Goal: Transaction & Acquisition: Obtain resource

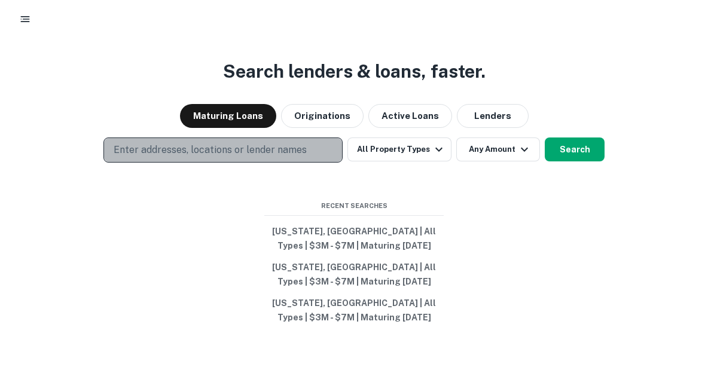
click at [290, 150] on p "Enter addresses, locations or lender names" at bounding box center [210, 150] width 193 height 14
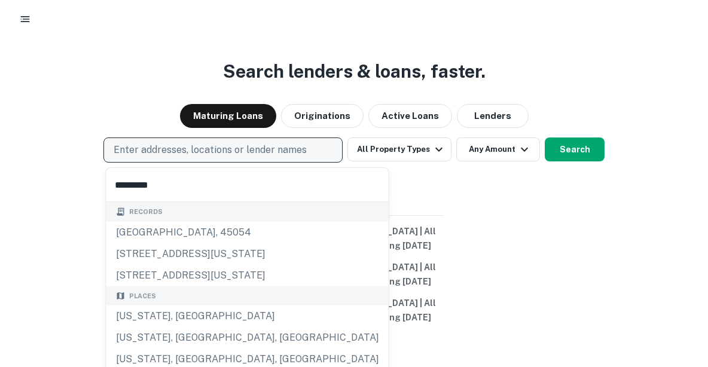
type input "**********"
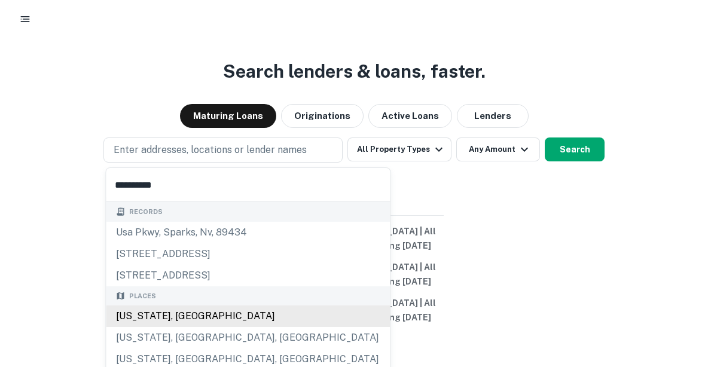
click at [188, 315] on div "Places [US_STATE], [GEOGRAPHIC_DATA] [US_STATE], [GEOGRAPHIC_DATA], [GEOGRAPHIC…" at bounding box center [248, 329] width 284 height 84
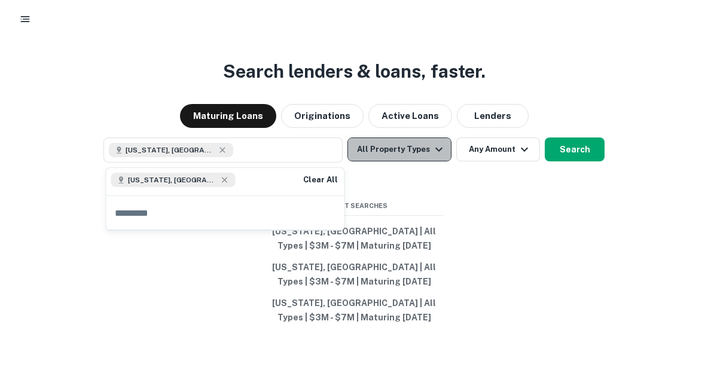
click at [406, 147] on button "All Property Types" at bounding box center [400, 150] width 104 height 24
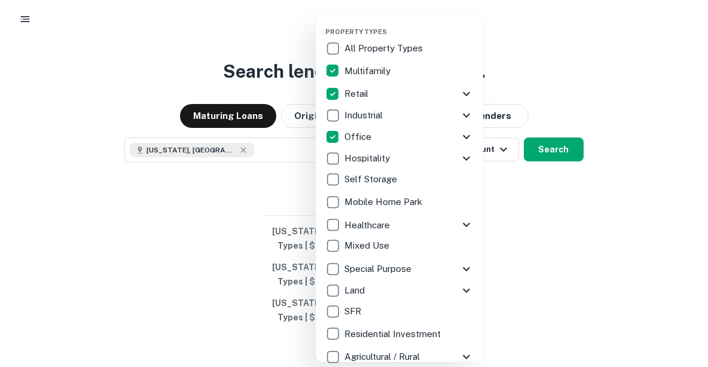
click at [571, 229] on div at bounding box center [354, 183] width 708 height 367
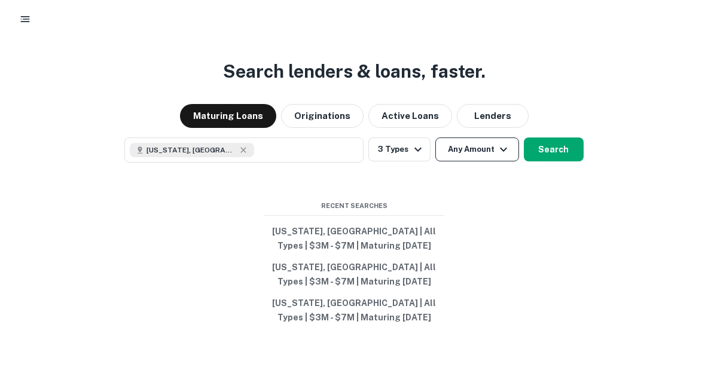
click at [496, 153] on icon "button" at bounding box center [503, 149] width 14 height 14
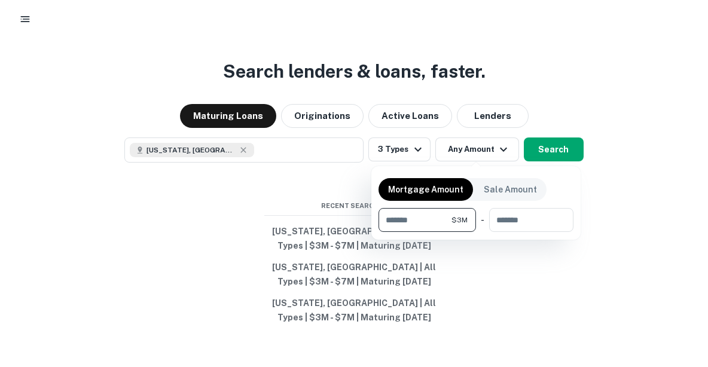
type input "*******"
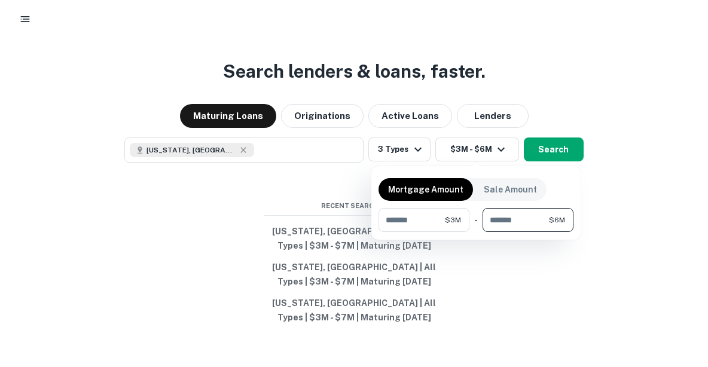
type input "*******"
click at [493, 295] on div at bounding box center [354, 183] width 708 height 367
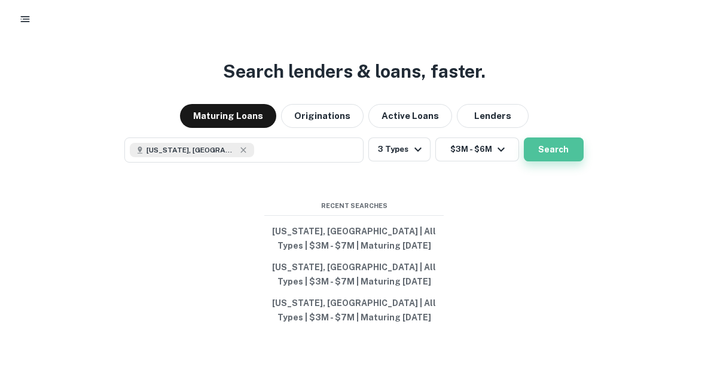
click at [540, 157] on button "Search" at bounding box center [554, 150] width 60 height 24
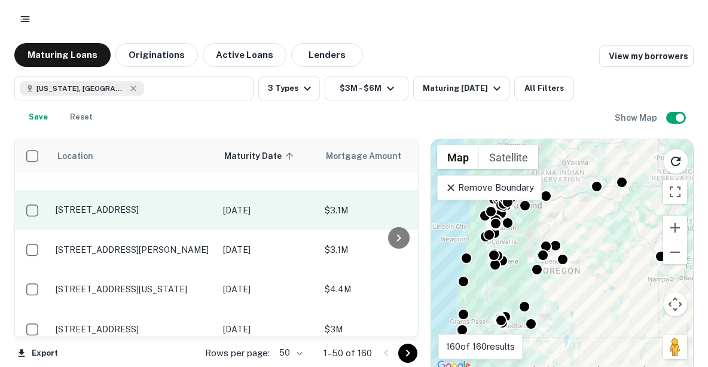
scroll to position [42, 0]
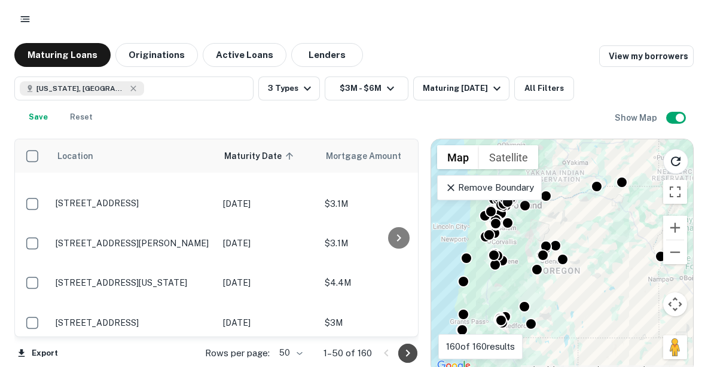
click at [407, 356] on icon "Go to next page" at bounding box center [408, 353] width 4 height 7
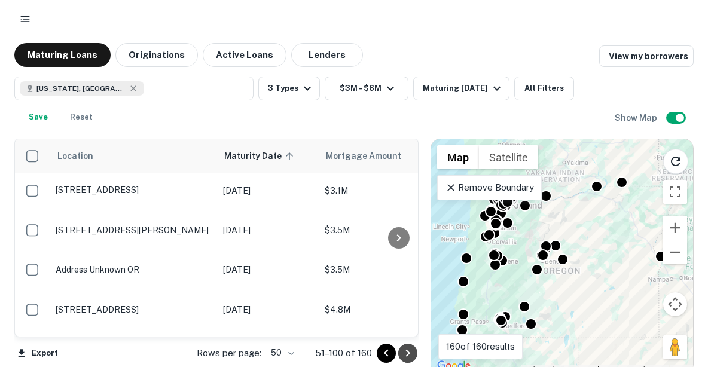
click at [407, 356] on icon "Go to next page" at bounding box center [408, 353] width 4 height 7
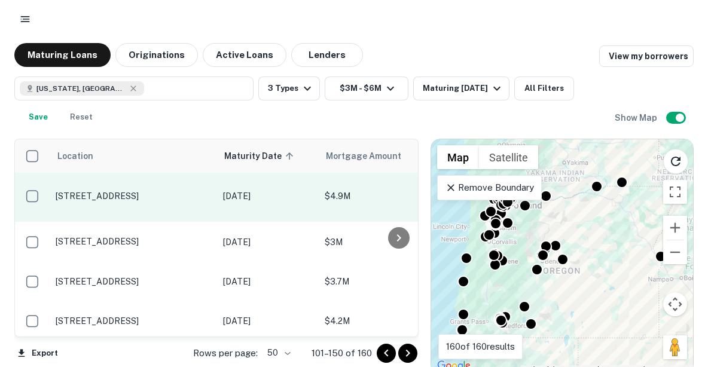
click at [135, 196] on p "[STREET_ADDRESS]" at bounding box center [134, 196] width 156 height 11
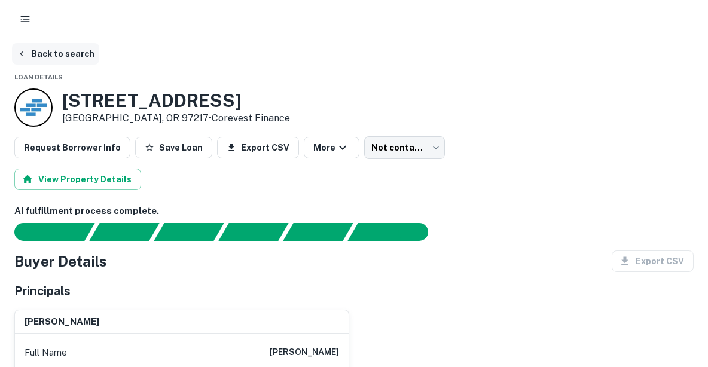
click at [63, 56] on button "Back to search" at bounding box center [55, 54] width 87 height 22
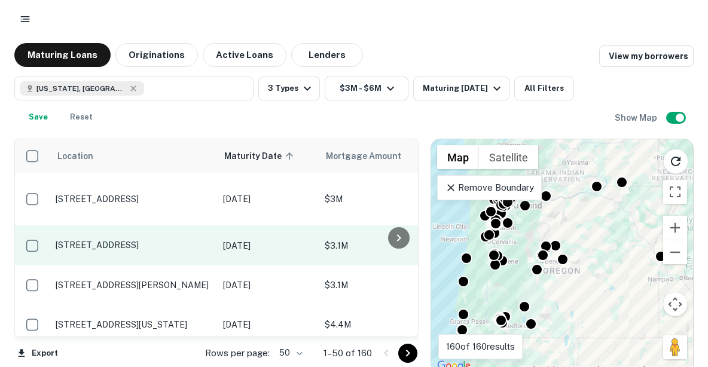
click at [123, 249] on p "[STREET_ADDRESS]" at bounding box center [134, 245] width 156 height 11
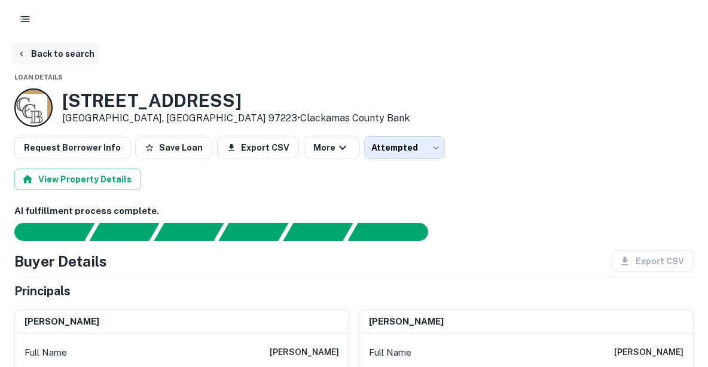
click at [67, 51] on button "Back to search" at bounding box center [55, 54] width 87 height 22
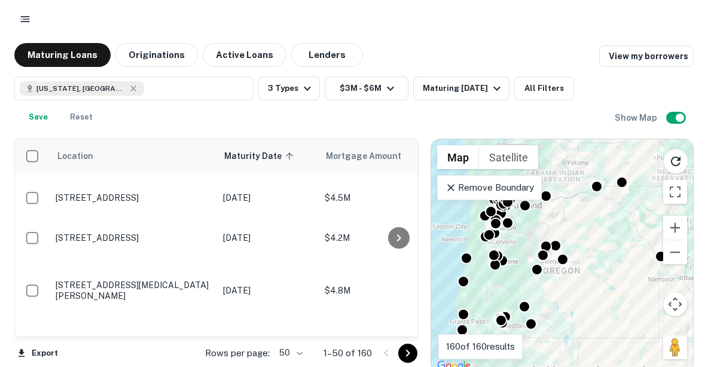
scroll to position [2004, 0]
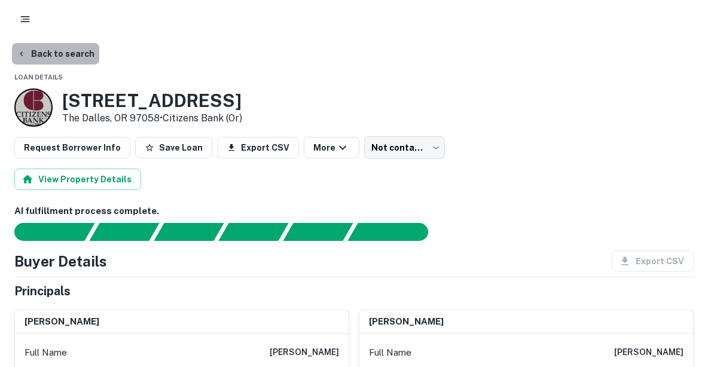
click at [71, 50] on button "Back to search" at bounding box center [55, 54] width 87 height 22
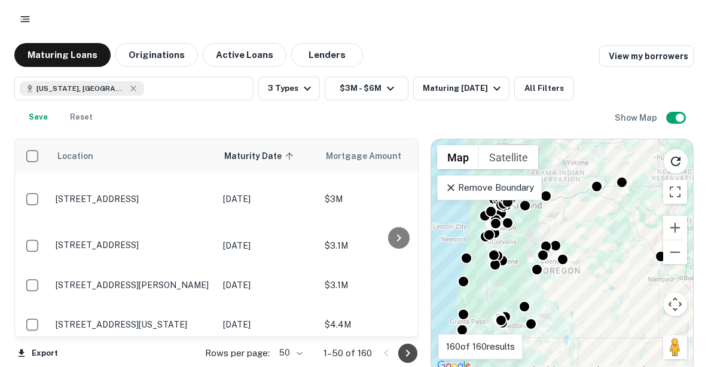
click at [403, 356] on icon "Go to next page" at bounding box center [408, 353] width 14 height 14
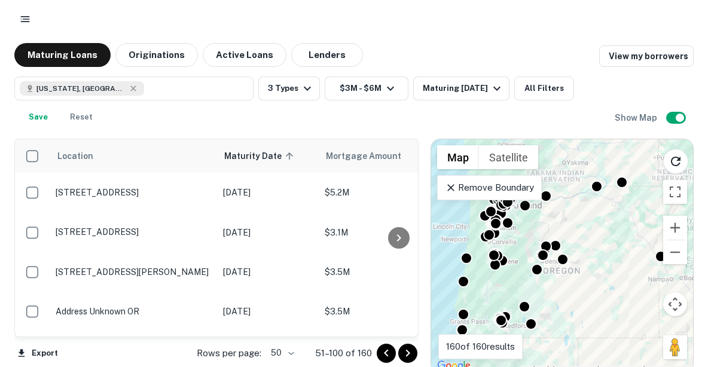
click at [403, 356] on icon "Go to next page" at bounding box center [408, 353] width 14 height 14
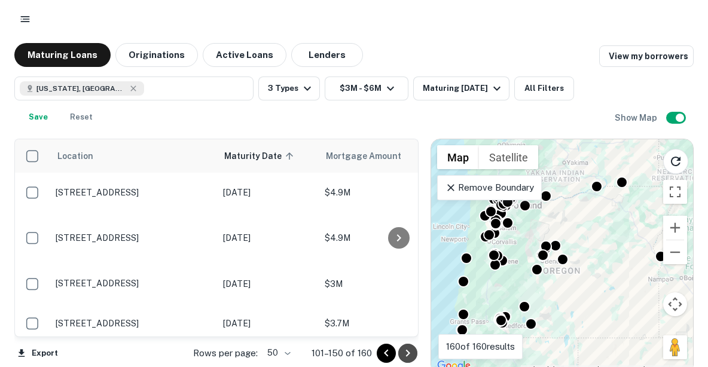
click at [403, 356] on icon "Go to next page" at bounding box center [408, 353] width 14 height 14
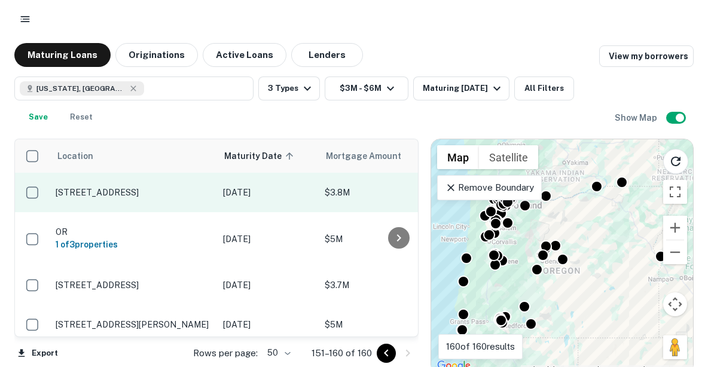
click at [143, 190] on p "[STREET_ADDRESS]" at bounding box center [134, 192] width 156 height 11
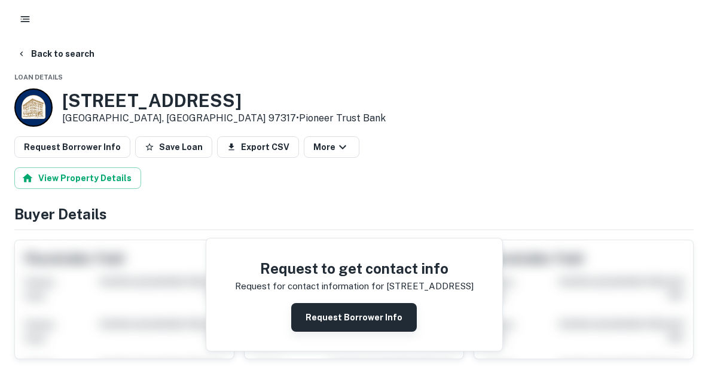
click at [316, 312] on button "Request Borrower Info" at bounding box center [354, 317] width 126 height 29
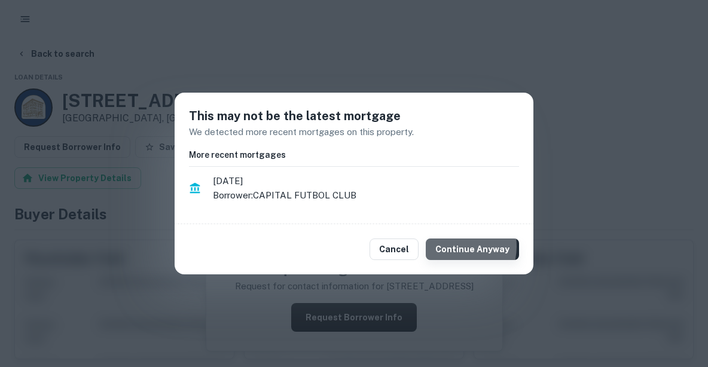
click at [459, 246] on button "Continue Anyway" at bounding box center [472, 250] width 93 height 22
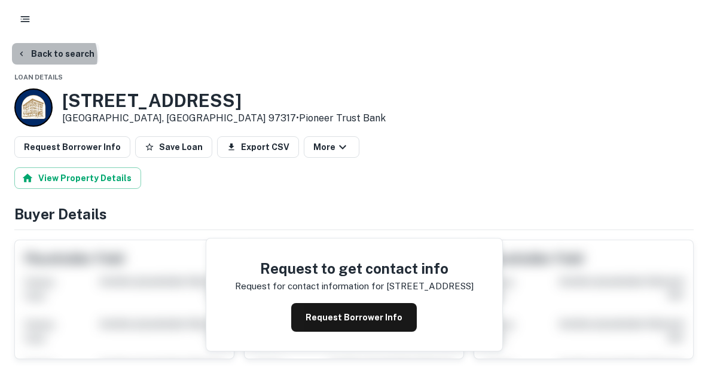
click at [50, 57] on button "Back to search" at bounding box center [55, 54] width 87 height 22
